Goal: Transaction & Acquisition: Download file/media

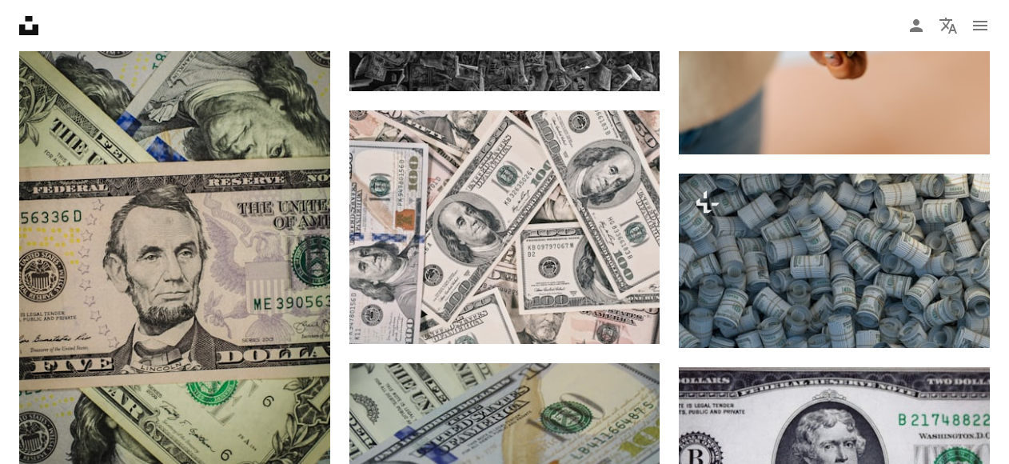
scroll to position [3185, 0]
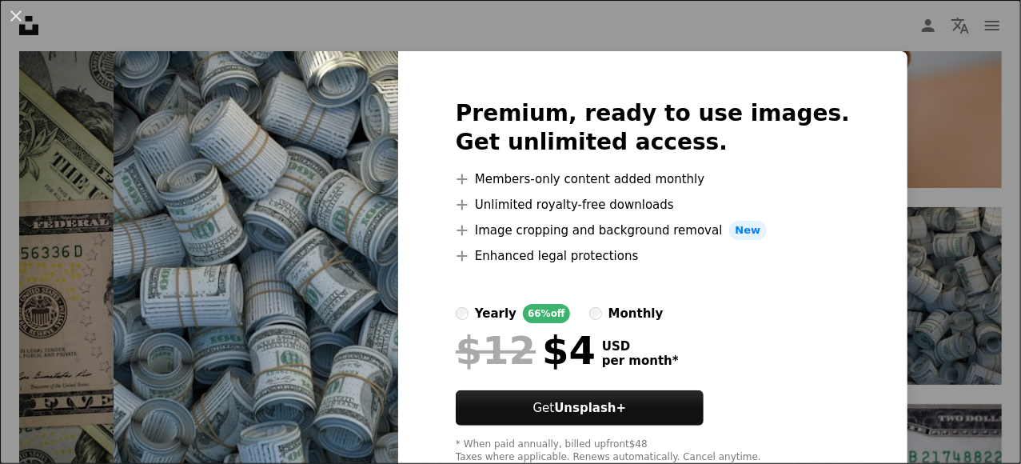
click at [1008, 118] on html "Unsplash logo Unsplash Home A photo Pen Tool A compass A stack of folders Downl…" at bounding box center [510, 255] width 1021 height 6880
click at [632, 27] on div "An X shape Premium, ready to use images. Get unlimited access. A plus sign Memb…" at bounding box center [510, 232] width 1021 height 464
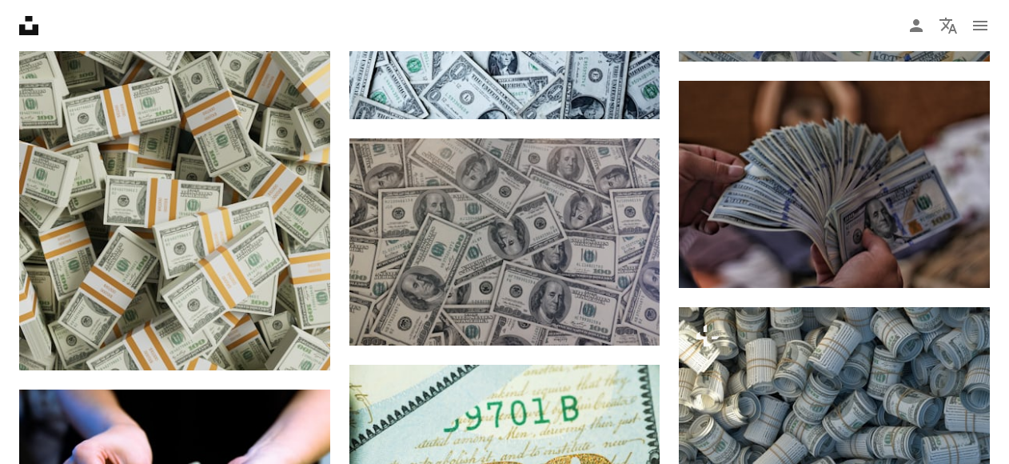
scroll to position [1051, 0]
